Goal: Check status: Check status

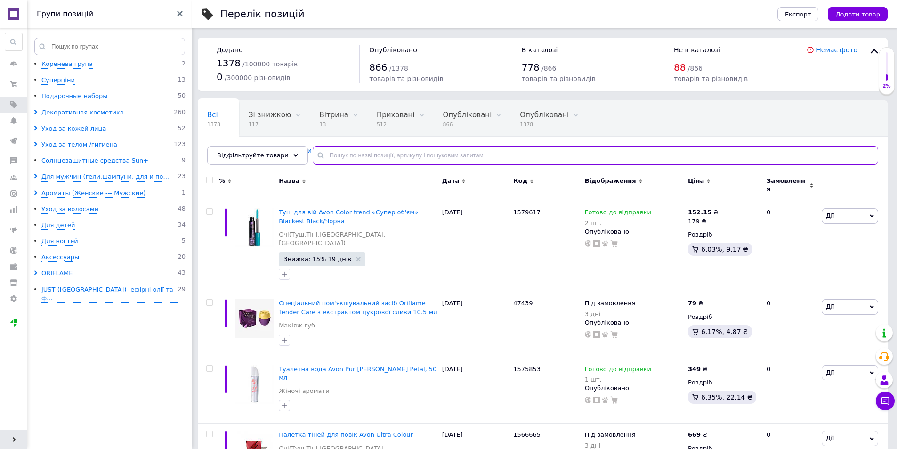
click at [399, 158] on input "text" at bounding box center [596, 155] width 566 height 19
paste input "1579113"
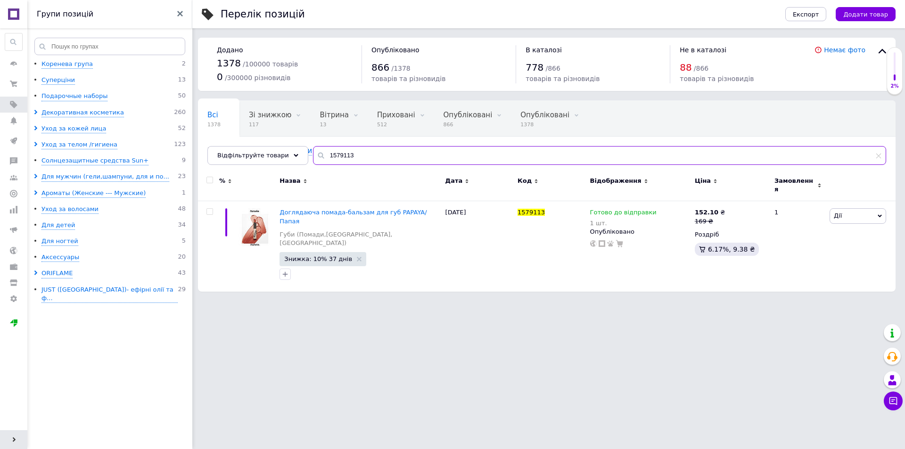
type input "1579113"
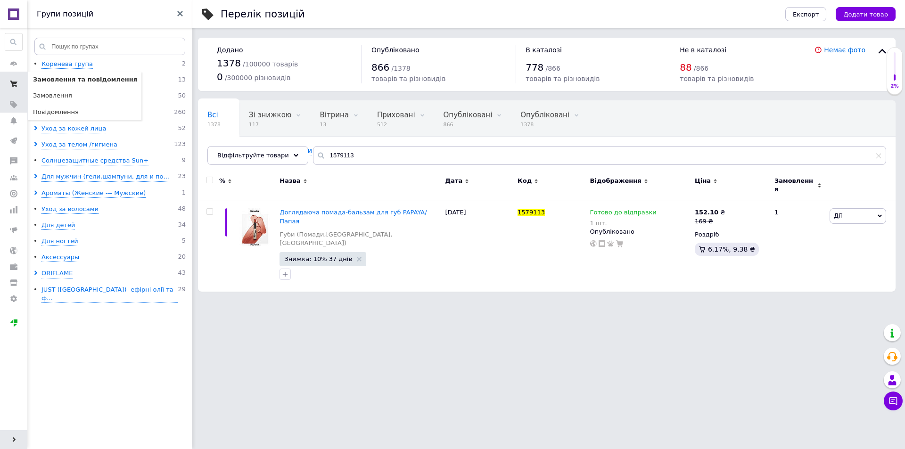
drag, startPoint x: 20, startPoint y: 87, endPoint x: 41, endPoint y: 87, distance: 21.2
click at [20, 87] on span at bounding box center [13, 83] width 27 height 17
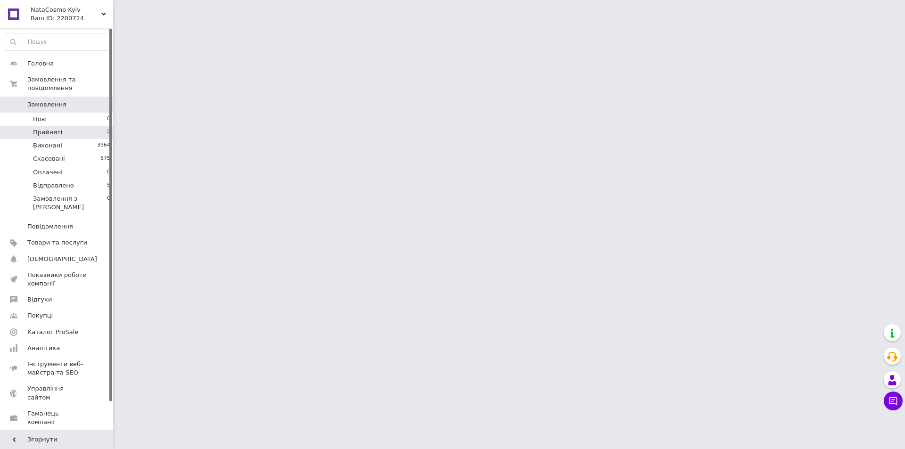
click at [41, 128] on span "Прийняті" at bounding box center [47, 132] width 29 height 8
click at [44, 128] on span "Прийняті" at bounding box center [47, 132] width 29 height 8
drag, startPoint x: 49, startPoint y: 126, endPoint x: 52, endPoint y: 75, distance: 50.9
click at [49, 128] on span "Прийняті" at bounding box center [47, 132] width 29 height 8
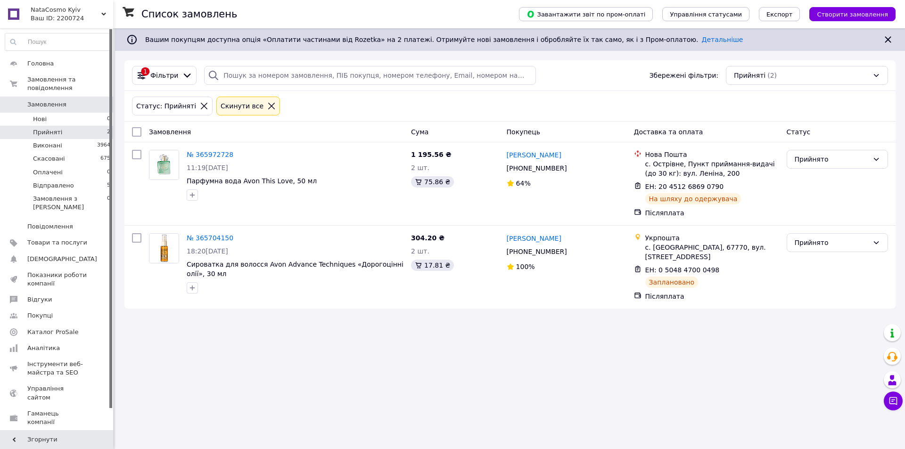
click at [48, 128] on span "Прийняті" at bounding box center [47, 132] width 29 height 8
click at [819, 162] on div "Прийнято" at bounding box center [831, 159] width 74 height 10
click at [812, 229] on li "Відправлено" at bounding box center [837, 230] width 100 height 17
click at [68, 181] on span "Відправлено" at bounding box center [53, 185] width 41 height 8
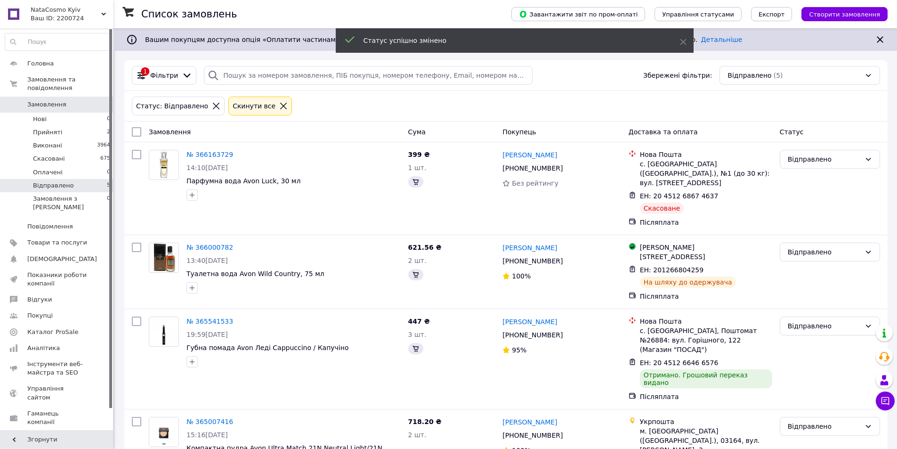
click at [68, 181] on span "Відправлено" at bounding box center [53, 185] width 41 height 8
